Goal: Task Accomplishment & Management: Use online tool/utility

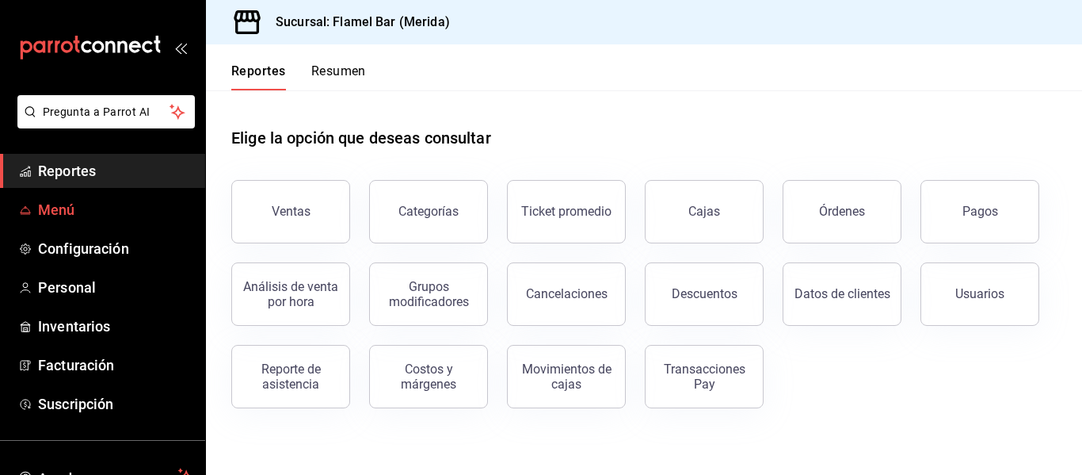
click at [76, 201] on span "Menú" at bounding box center [115, 209] width 155 height 21
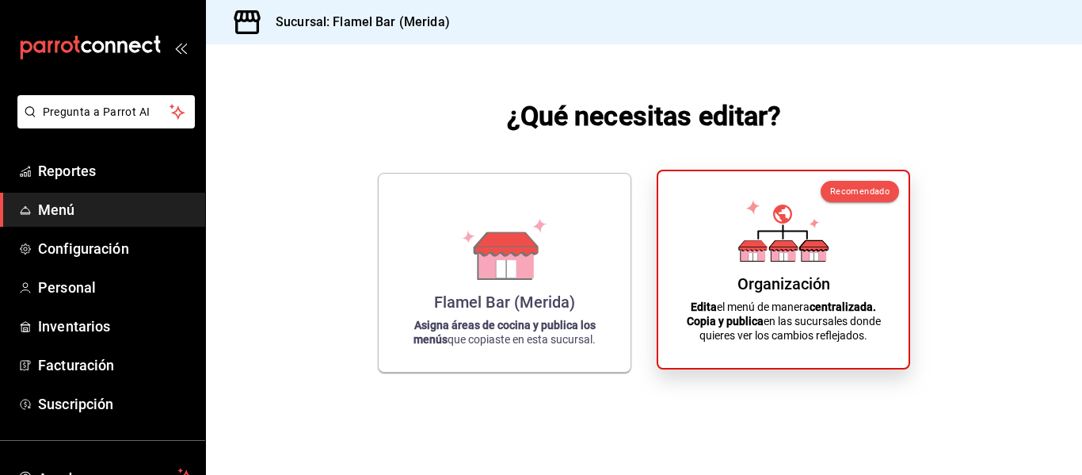
click at [719, 250] on div "Organización Edita el menú de manera centralizada. Copia y publica en las sucur…" at bounding box center [783, 269] width 212 height 171
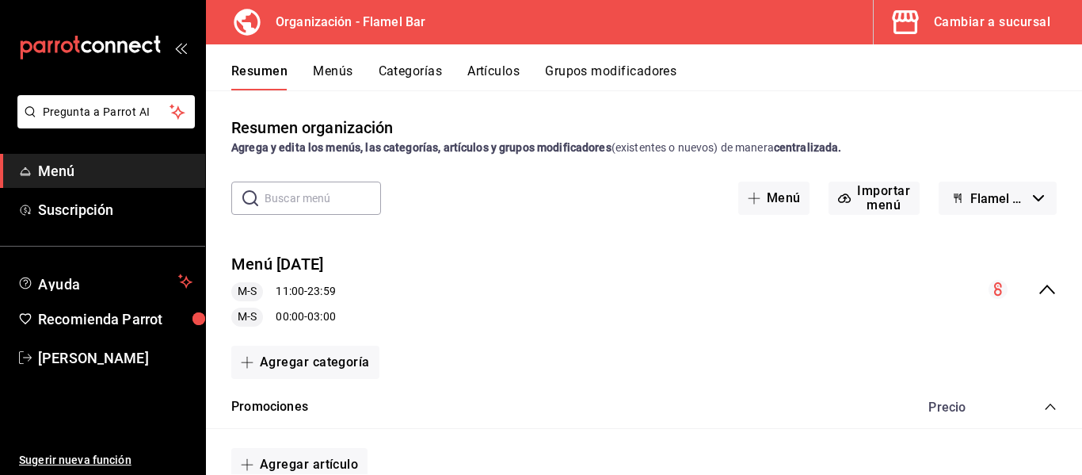
click at [480, 69] on button "Artículos" at bounding box center [493, 76] width 52 height 27
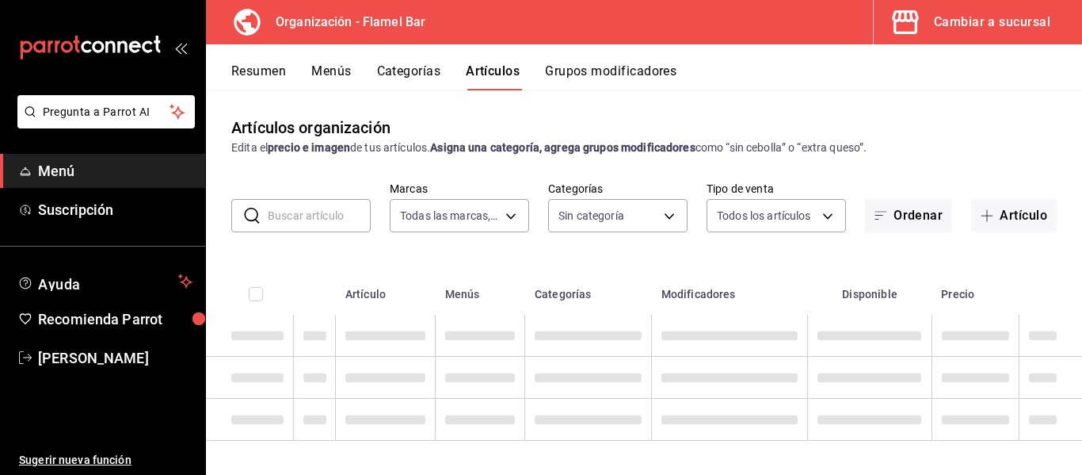
type input "c7d0e0e9-6ef6-4cf7-b8ad-472501af49aa"
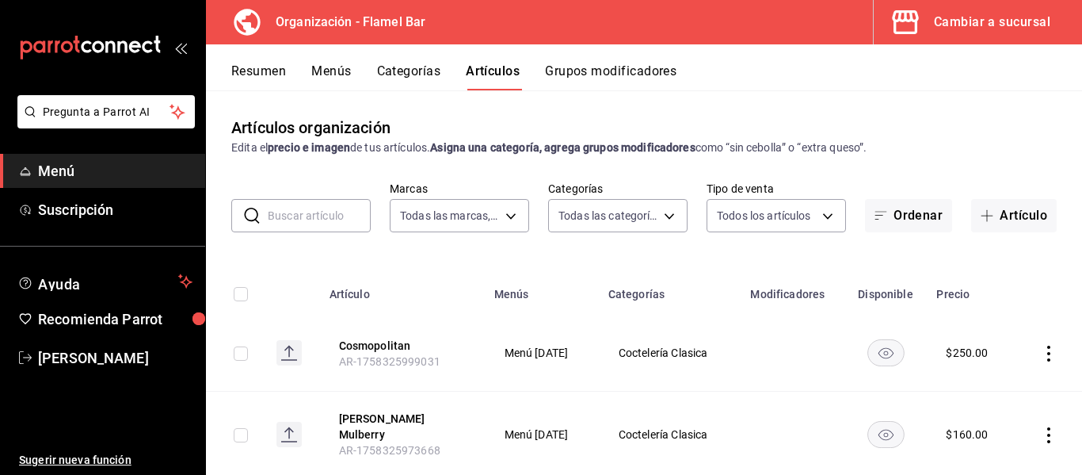
type input "438b3b77-652a-45f5-9d25-393266022c96,4dda47c7-2060-4a57-84ba-2eddefe24501,474c4…"
click at [334, 78] on button "Menús" at bounding box center [331, 76] width 40 height 27
